Goal: Task Accomplishment & Management: Manage account settings

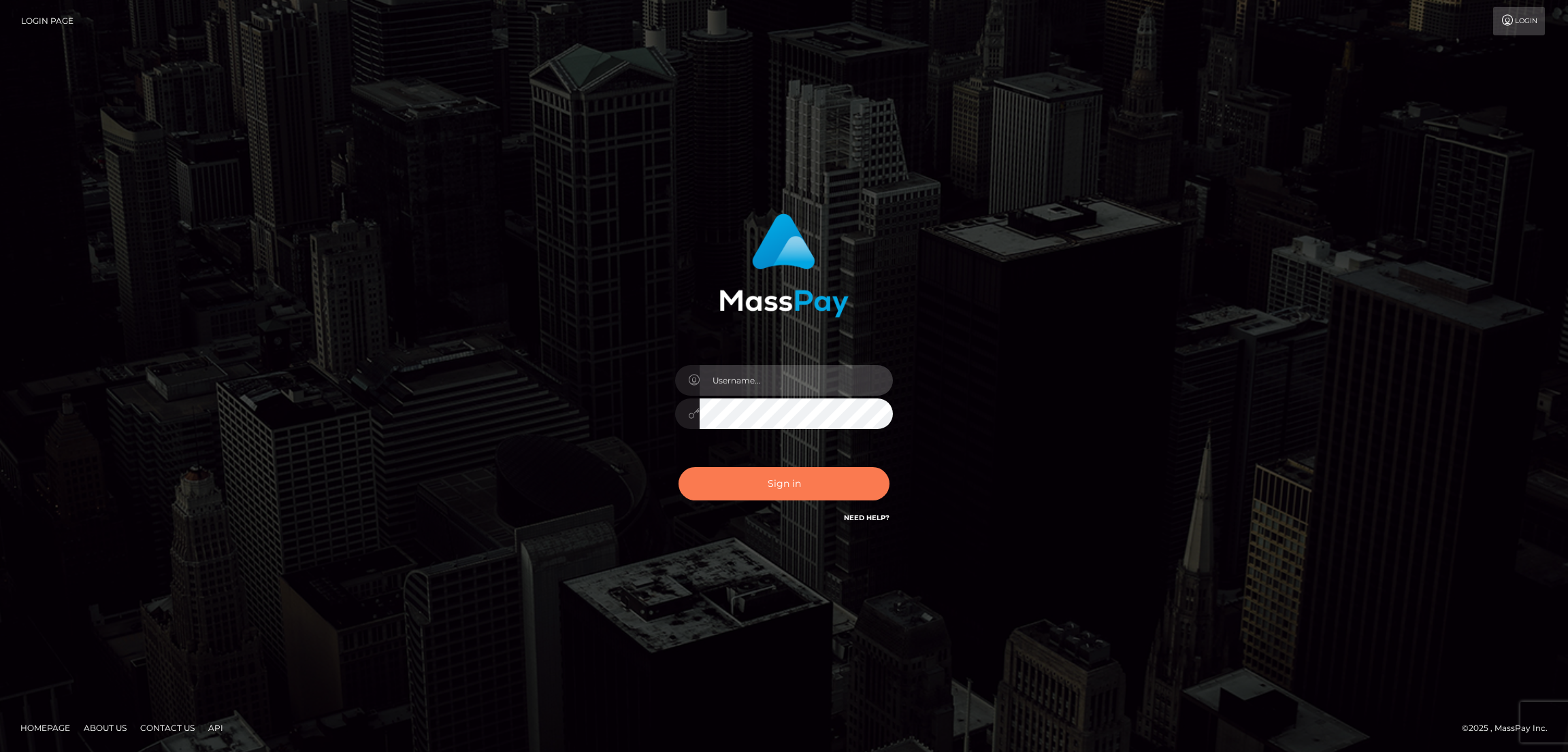
type input "by.es2"
click at [786, 482] on button "Sign in" at bounding box center [784, 484] width 211 height 33
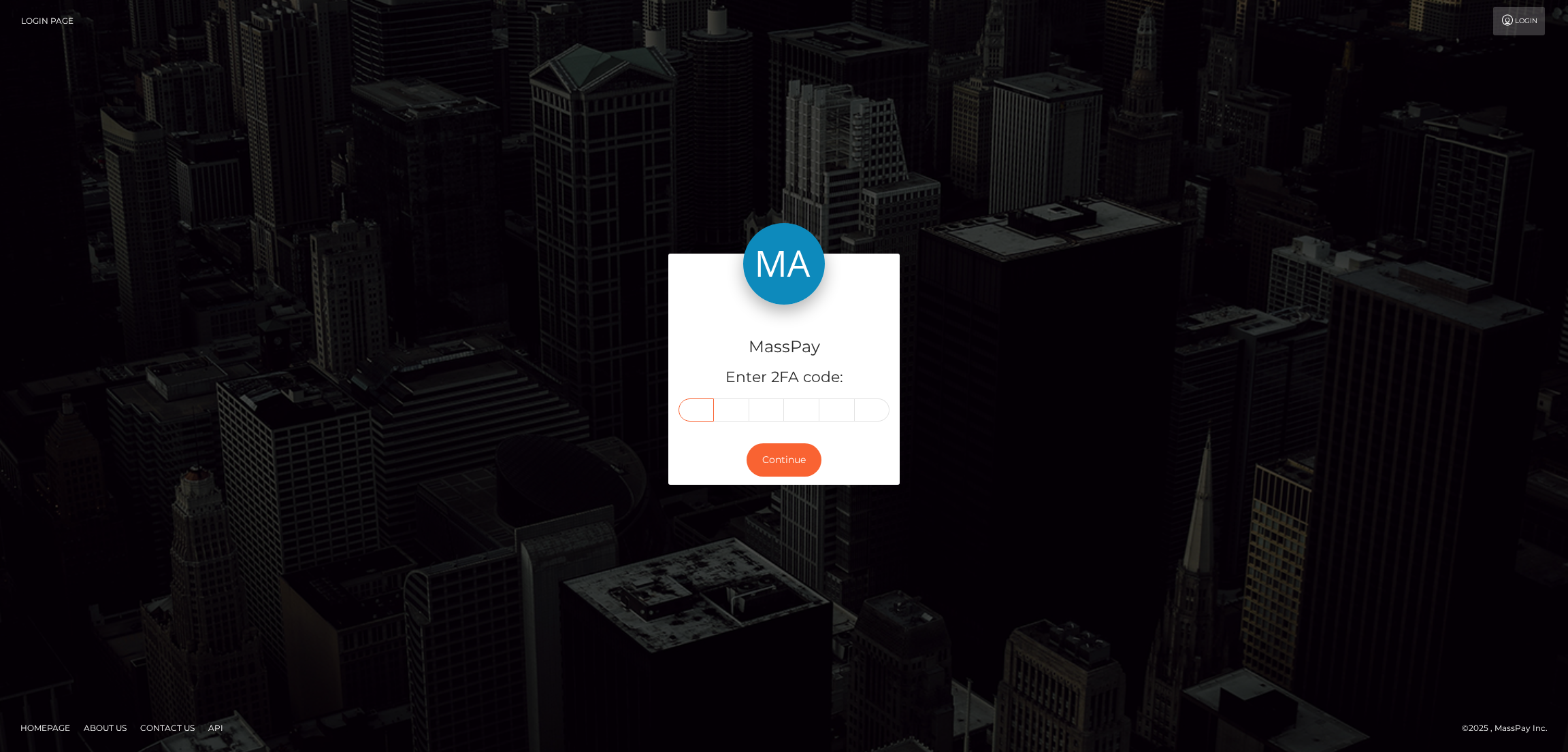
click at [690, 408] on input "text" at bounding box center [696, 410] width 36 height 23
paste input "5"
type input "5"
type input "4"
type input "3"
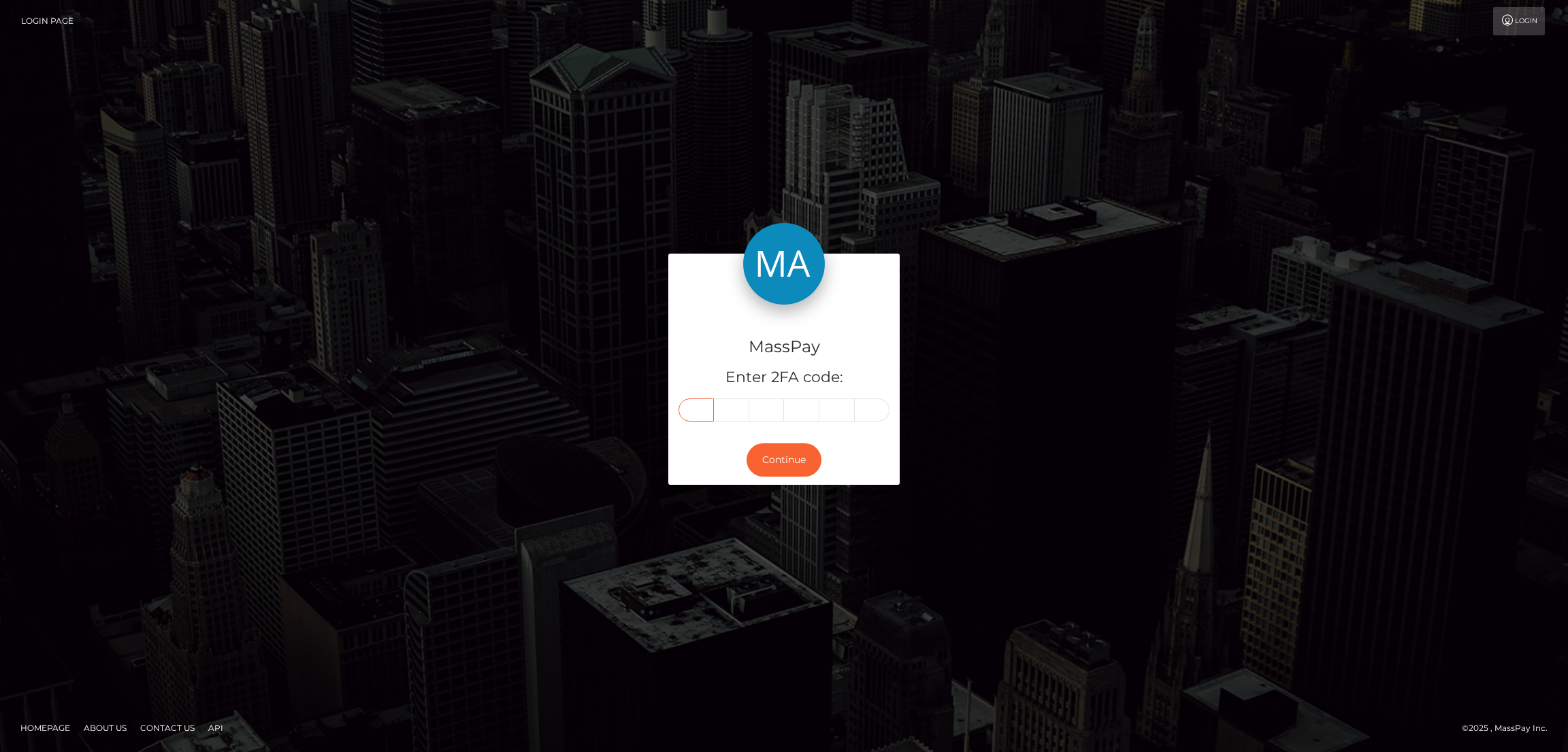
type input "4"
type input "0"
type input "4"
click at [772, 456] on button "Continue" at bounding box center [784, 460] width 75 height 33
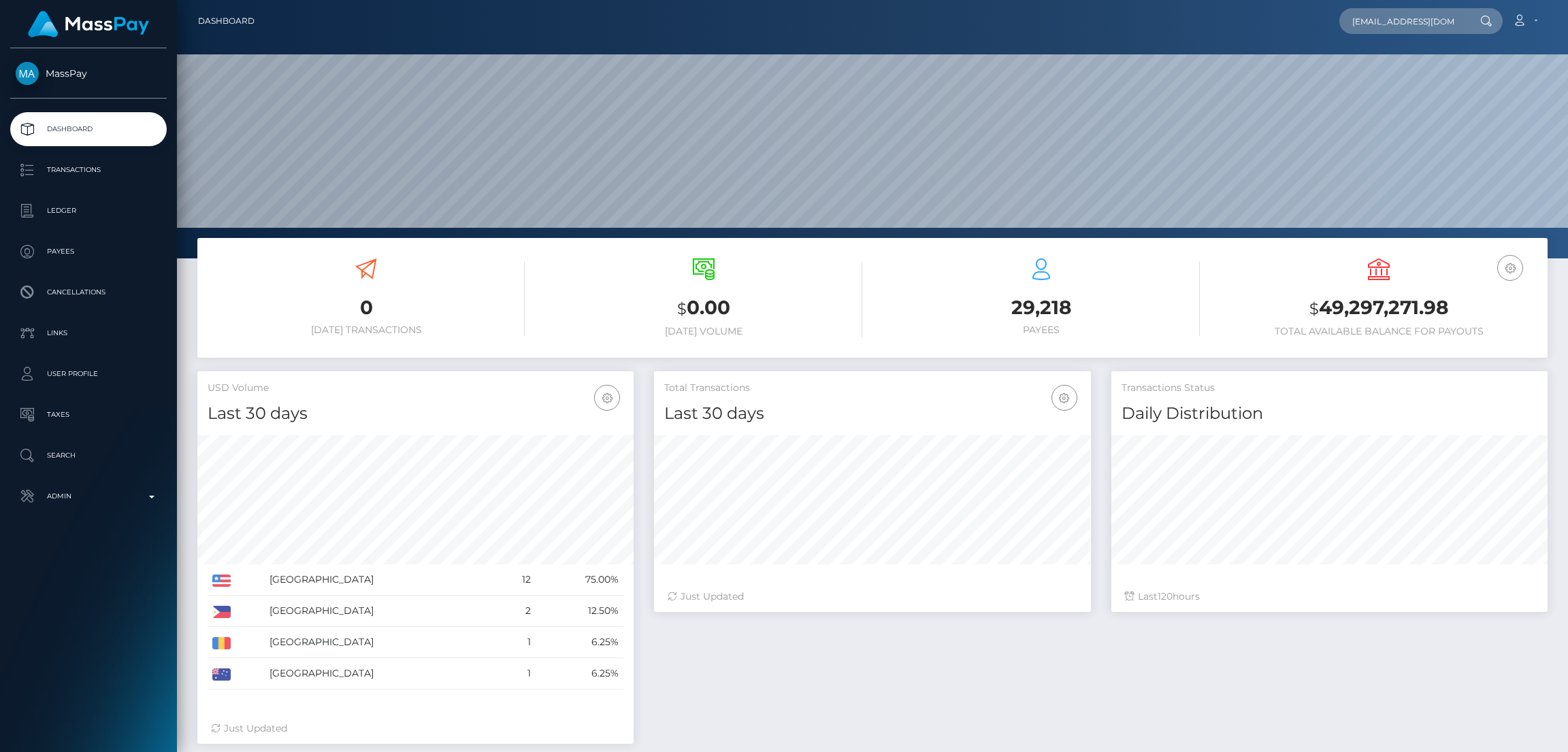
scroll to position [242, 436]
type input "vivapharrel@gmail.com"
click at [1402, 58] on link "Viviane Morwabe" at bounding box center [1394, 70] width 109 height 25
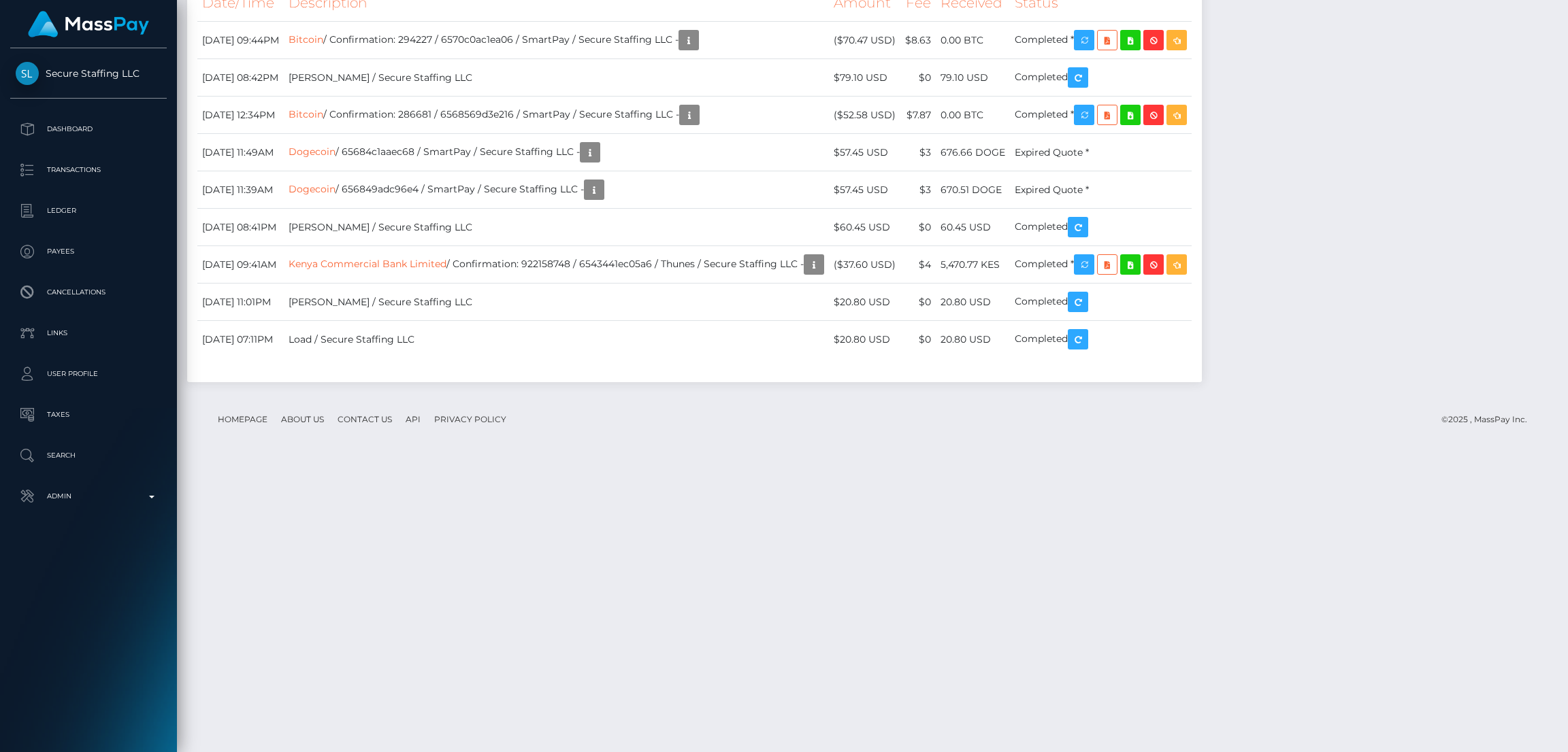
scroll to position [1680, 0]
